Goal: Task Accomplishment & Management: Manage account settings

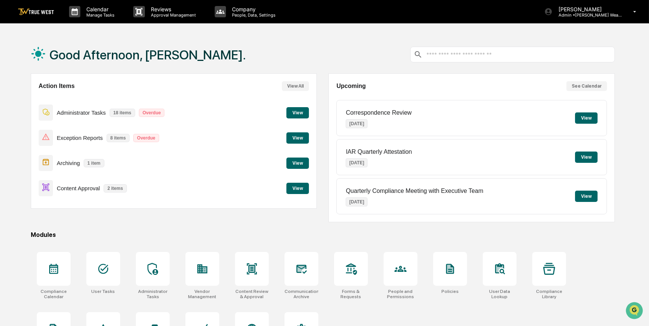
click at [294, 185] on button "View" at bounding box center [297, 187] width 23 height 11
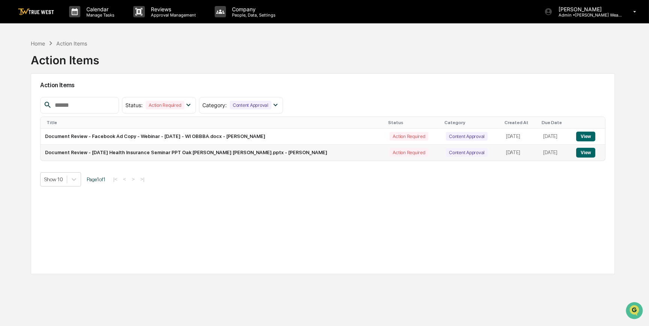
click at [582, 154] on button "View" at bounding box center [585, 153] width 19 height 10
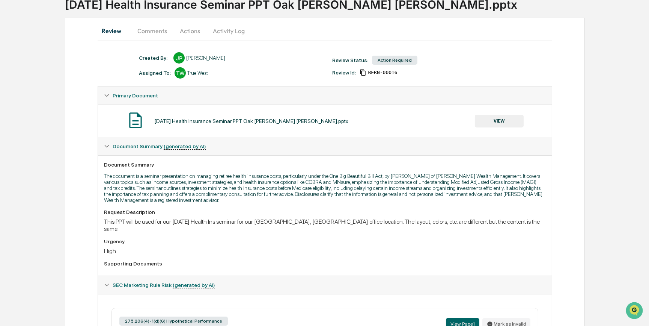
scroll to position [31, 0]
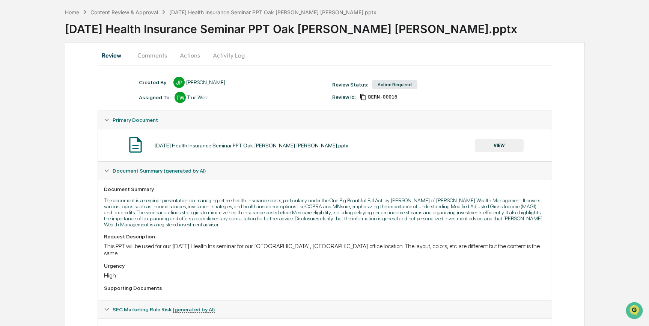
click at [510, 142] on button "VIEW" at bounding box center [499, 145] width 49 height 13
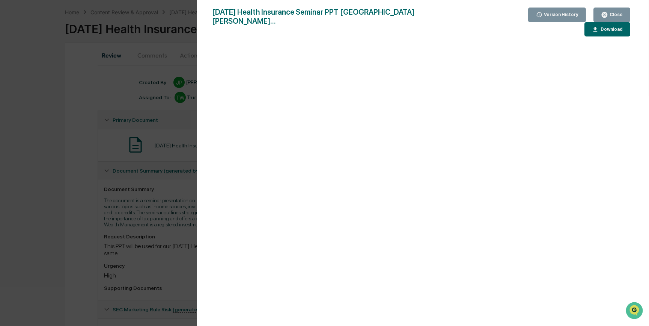
click at [41, 191] on div "Version History [DATE] 12:55 PM [PERSON_NAME] [DATE] Health Insurance Seminar P…" at bounding box center [324, 163] width 649 height 326
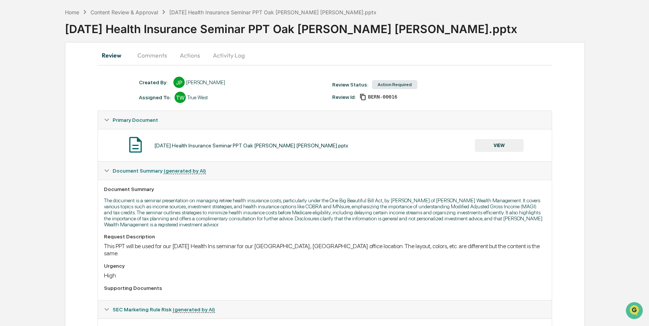
click at [188, 54] on button "Actions" at bounding box center [190, 55] width 34 height 18
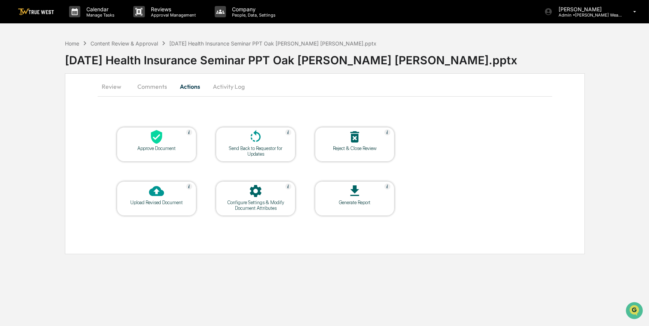
scroll to position [0, 0]
click at [161, 139] on icon at bounding box center [157, 137] width 11 height 14
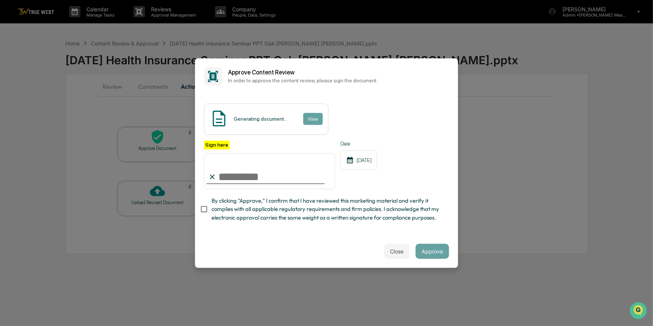
drag, startPoint x: 228, startPoint y: 175, endPoint x: 228, endPoint y: 187, distance: 12.8
click at [228, 175] on input "Sign here" at bounding box center [269, 171] width 131 height 36
type input "*********"
click at [307, 120] on button "View" at bounding box center [313, 119] width 20 height 12
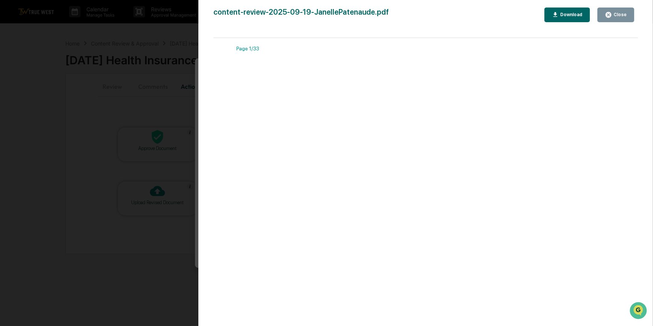
click at [172, 102] on div "Version History [DATE] 05:45 PM [PERSON_NAME] content-review-2025-09-19-Janelle…" at bounding box center [326, 163] width 653 height 326
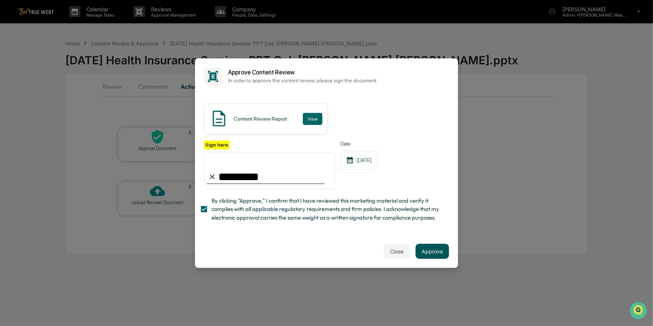
click at [433, 253] on button "Approve" at bounding box center [431, 250] width 33 height 15
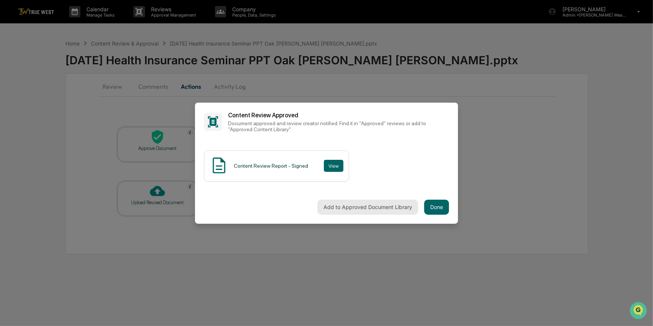
click at [340, 209] on button "Add to Approved Document Library" at bounding box center [367, 206] width 101 height 15
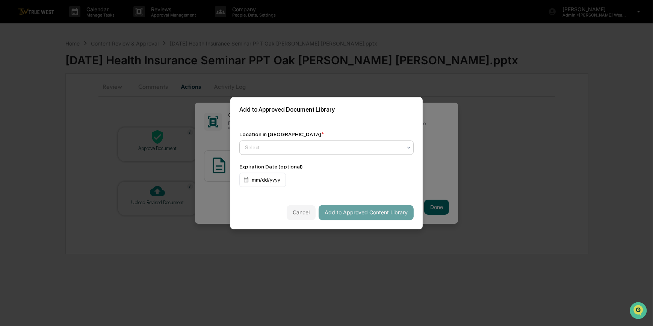
click at [256, 146] on div at bounding box center [323, 147] width 157 height 8
click at [301, 124] on div "Location in Library * Use Up and Down to choose options, press Enter to select …" at bounding box center [326, 159] width 192 height 74
click at [259, 148] on div at bounding box center [323, 147] width 157 height 8
click at [299, 125] on div "Location in Library * Use Up and Down to choose options, press Enter to select …" at bounding box center [326, 159] width 192 height 74
click at [252, 146] on div at bounding box center [323, 147] width 157 height 8
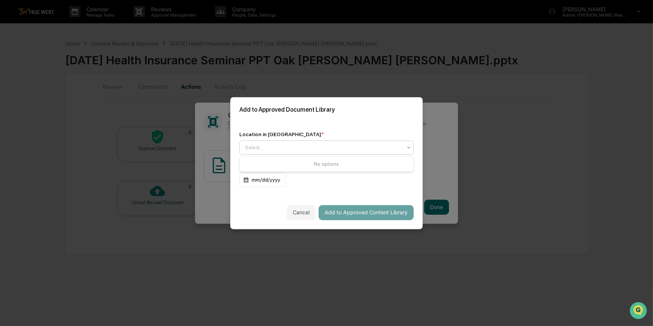
click at [305, 116] on div "Add to Approved Document Library" at bounding box center [326, 109] width 192 height 25
click at [245, 151] on div at bounding box center [323, 147] width 157 height 8
click at [291, 124] on div "Location in Library * Use Up and Down to choose options, press Enter to select …" at bounding box center [326, 159] width 192 height 74
click at [243, 152] on div "Select..." at bounding box center [323, 147] width 164 height 11
click at [291, 122] on div "Location in Library * Use Up and Down to choose options, press Enter to select …" at bounding box center [326, 159] width 192 height 74
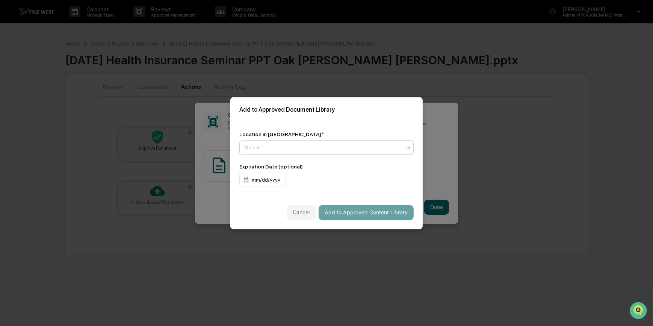
click at [270, 149] on div at bounding box center [323, 147] width 157 height 8
click at [286, 125] on div "Location in Library * Use Up and Down to choose options, press Enter to select …" at bounding box center [326, 159] width 192 height 74
click at [249, 150] on div at bounding box center [323, 147] width 157 height 8
click at [288, 120] on div "Add to Approved Document Library" at bounding box center [326, 109] width 192 height 25
click at [270, 146] on div at bounding box center [323, 147] width 157 height 8
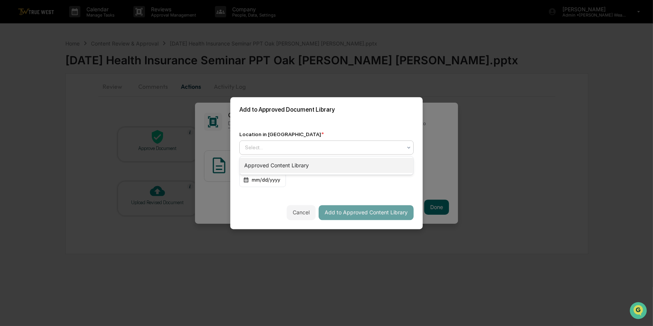
click at [274, 161] on div "Approved Content Library" at bounding box center [326, 165] width 173 height 15
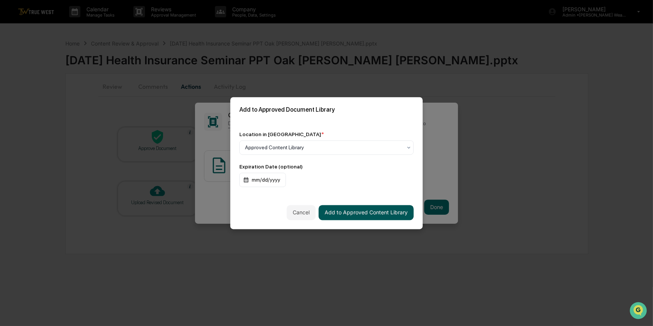
click at [364, 212] on button "Add to Approved Content Library" at bounding box center [365, 212] width 95 height 15
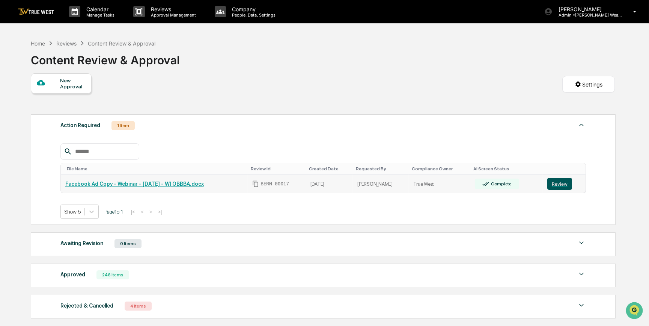
click at [558, 184] on button "Review" at bounding box center [559, 184] width 25 height 12
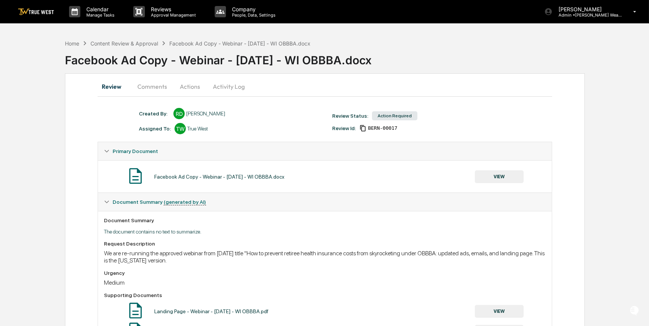
click at [156, 86] on button "Comments" at bounding box center [152, 86] width 42 height 18
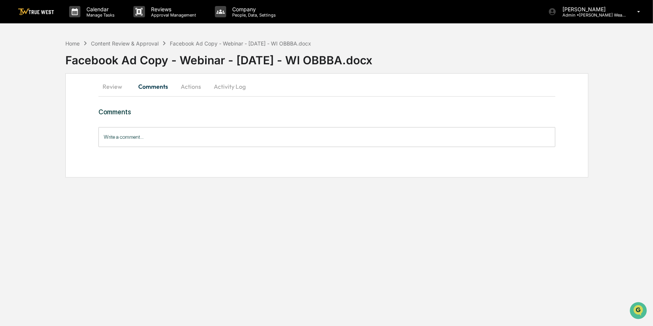
click at [123, 85] on button "Review" at bounding box center [115, 86] width 34 height 18
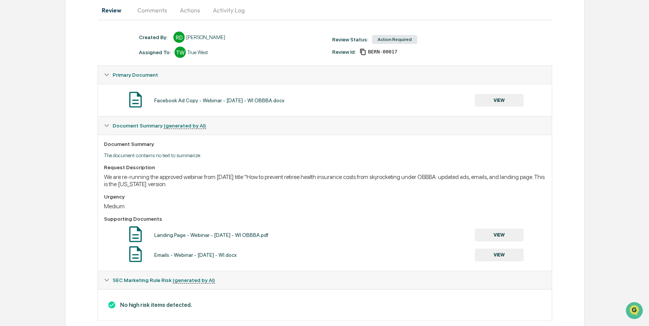
scroll to position [93, 0]
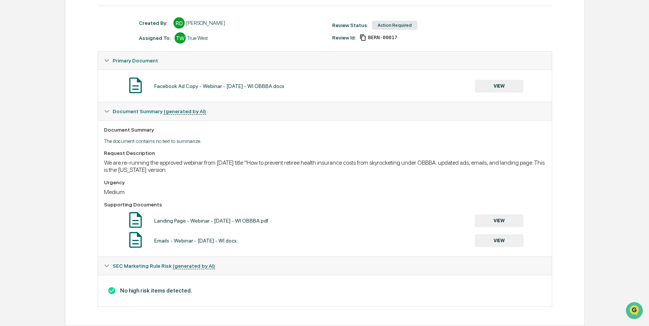
click at [505, 85] on button "VIEW" at bounding box center [499, 86] width 49 height 13
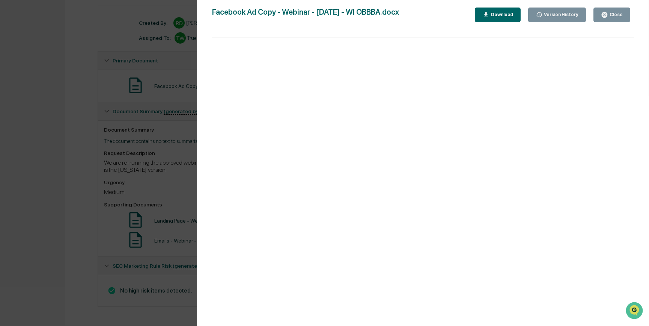
click at [96, 217] on div "Version History 09/19/2025, 02:54 PM Rece Dietrich Facebook Ad Copy - Webinar -…" at bounding box center [324, 163] width 649 height 326
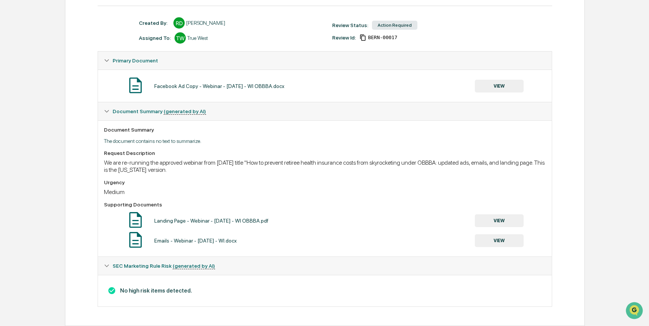
click at [503, 220] on button "VIEW" at bounding box center [499, 220] width 49 height 13
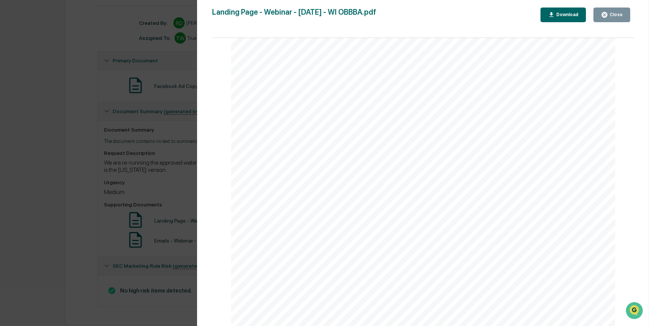
scroll to position [614, 0]
click at [152, 185] on div "Version History 09/19/2025, 02:52 PM Rece Dietrich Landing Page - Webinar - Oct…" at bounding box center [324, 163] width 649 height 326
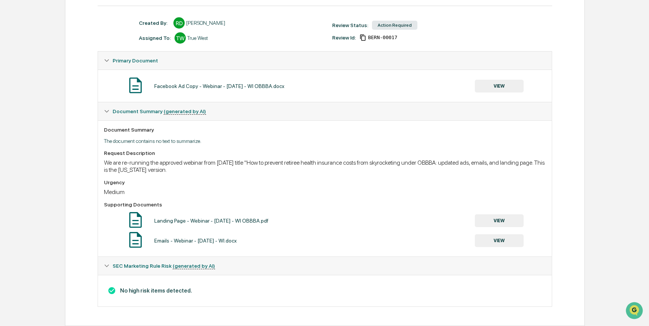
click at [503, 240] on button "VIEW" at bounding box center [499, 240] width 49 height 13
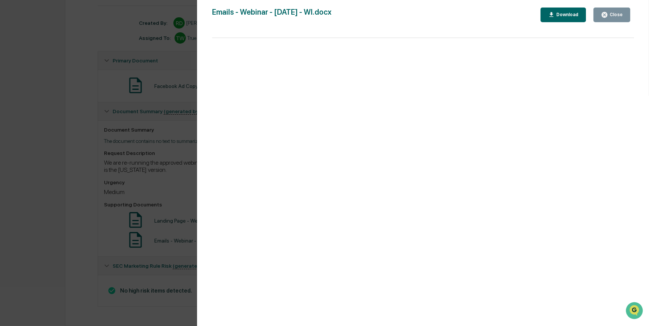
click at [29, 150] on div "Version History 09/19/2025, 02:52 PM Rece Dietrich Emails - Webinar - October 2…" at bounding box center [324, 163] width 649 height 326
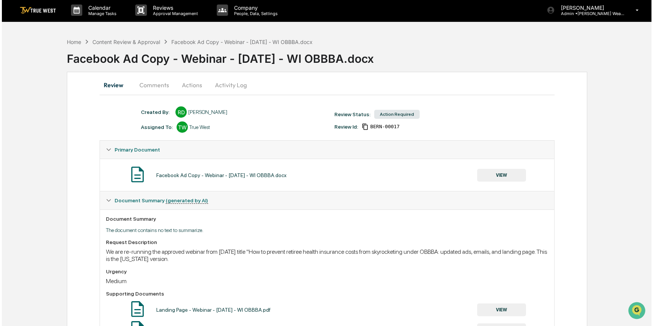
scroll to position [0, 0]
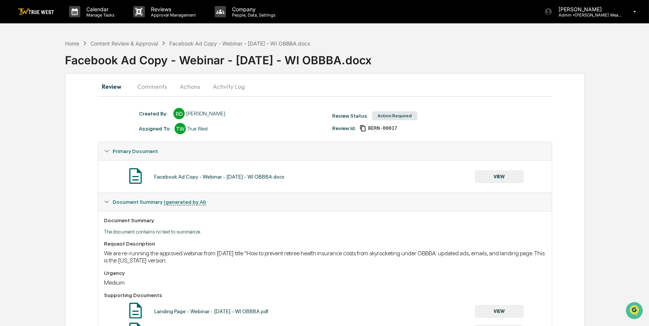
click at [190, 84] on button "Actions" at bounding box center [190, 86] width 34 height 18
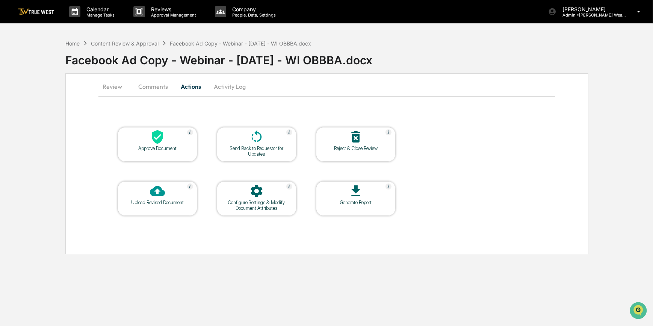
click at [178, 141] on div at bounding box center [157, 137] width 75 height 16
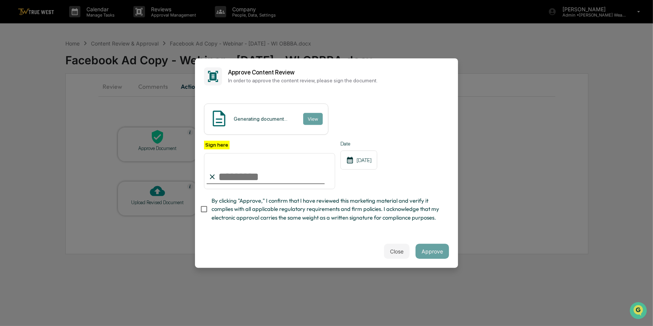
click at [235, 173] on input "Sign here" at bounding box center [269, 171] width 131 height 36
type input "*********"
click at [307, 117] on button "View" at bounding box center [313, 119] width 20 height 12
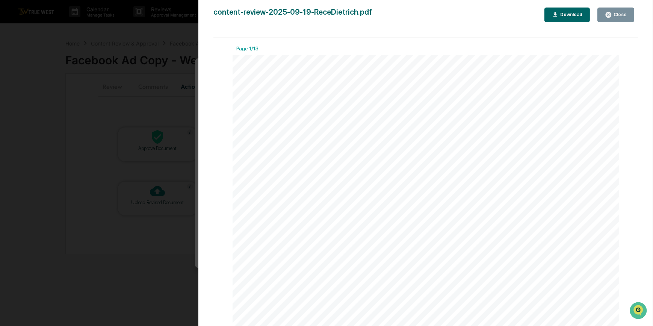
click at [123, 115] on div "Version History 09/19/2025, 05:48 PM Carliss Marshall content-review-2025-09-19…" at bounding box center [326, 163] width 653 height 326
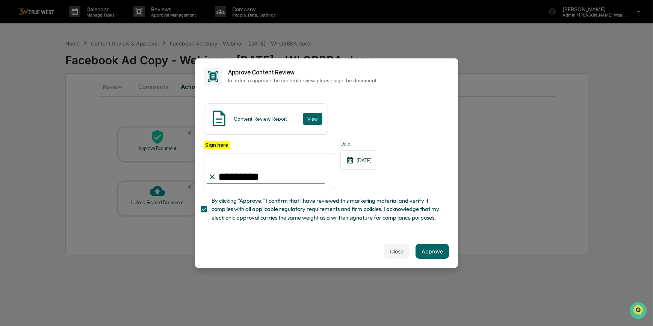
click at [435, 255] on button "Approve" at bounding box center [431, 250] width 33 height 15
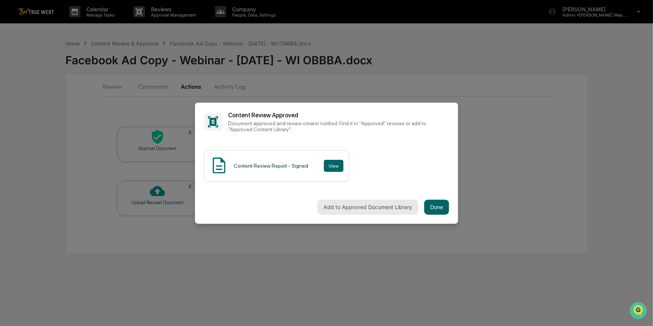
click at [338, 205] on button "Add to Approved Document Library" at bounding box center [367, 206] width 101 height 15
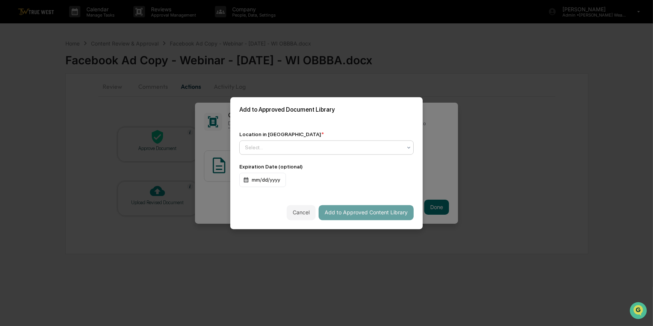
click at [268, 148] on div at bounding box center [323, 147] width 157 height 8
click at [295, 124] on div "Location in Library * Select... Expiration Date (optional) mm/dd/yyyy" at bounding box center [326, 159] width 192 height 74
click at [267, 144] on div at bounding box center [323, 147] width 157 height 8
click at [277, 167] on div "Approved Content Library" at bounding box center [326, 165] width 173 height 15
drag, startPoint x: 372, startPoint y: 216, endPoint x: 362, endPoint y: 220, distance: 10.6
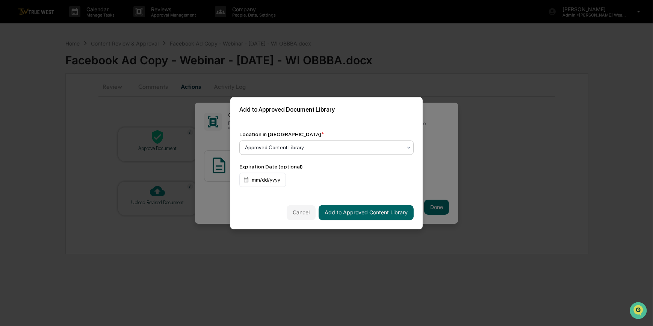
click at [372, 215] on button "Add to Approved Content Library" at bounding box center [365, 212] width 95 height 15
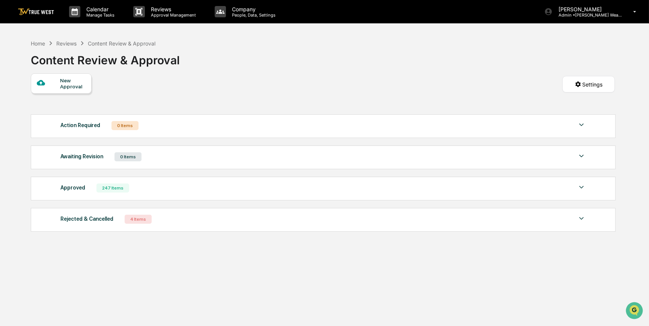
click at [264, 275] on div "Home Reviews Content Review & Approval Content Review & Approval New Approval S…" at bounding box center [323, 199] width 607 height 326
click at [592, 11] on p "[PERSON_NAME]" at bounding box center [588, 9] width 70 height 6
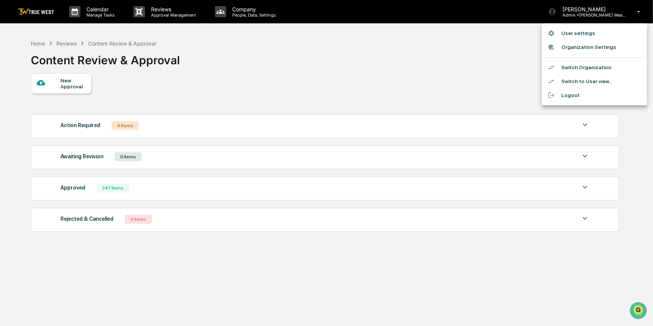
click at [577, 68] on li "Switch Organization" at bounding box center [593, 67] width 105 height 14
